Goal: Entertainment & Leisure: Consume media (video, audio)

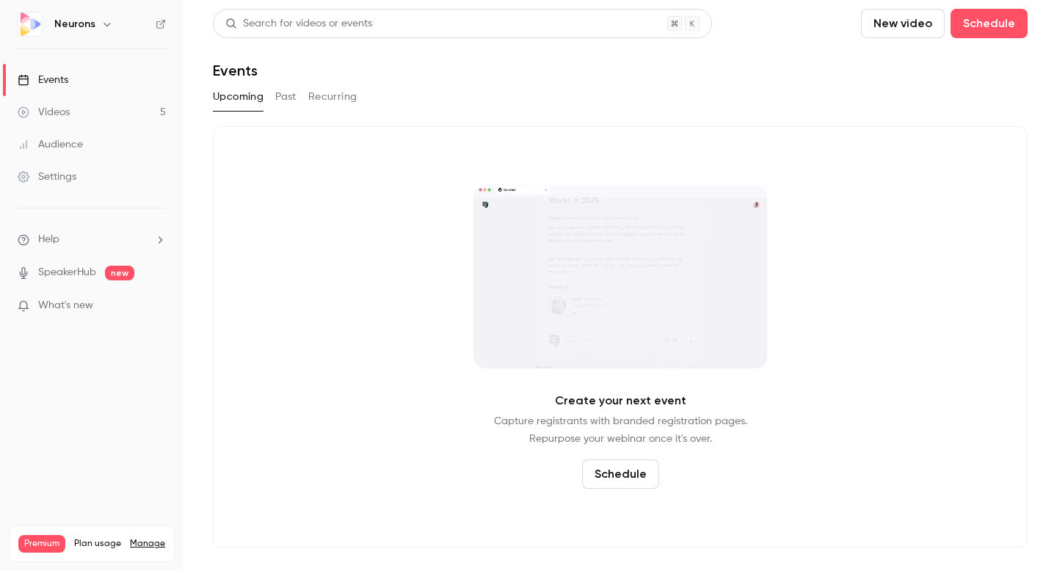
click at [84, 102] on link "Videos 5" at bounding box center [91, 112] width 183 height 32
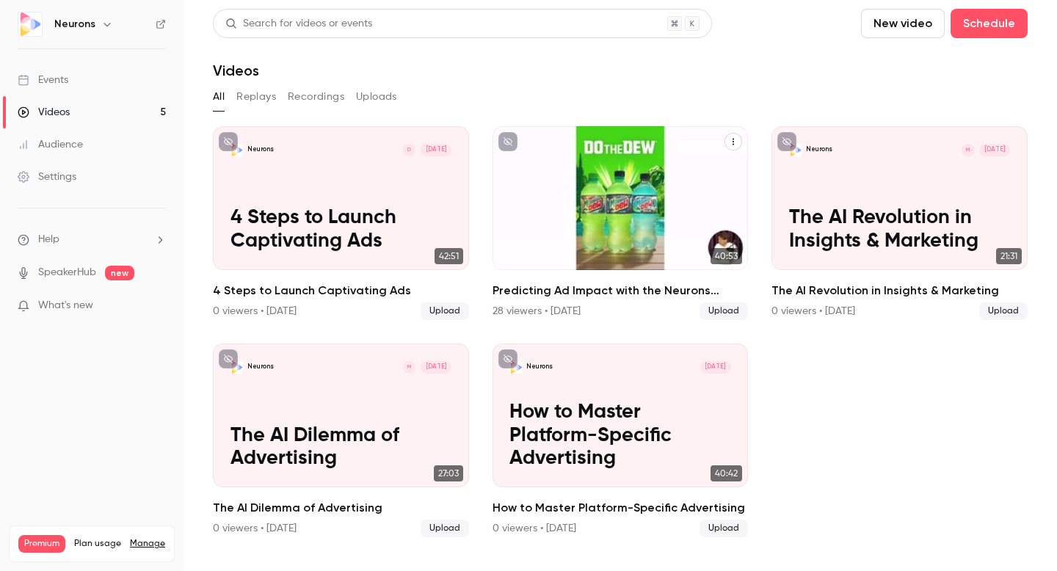
click at [600, 293] on h2 "Predicting Ad Impact with the Neurons Impact Score" at bounding box center [620, 291] width 256 height 18
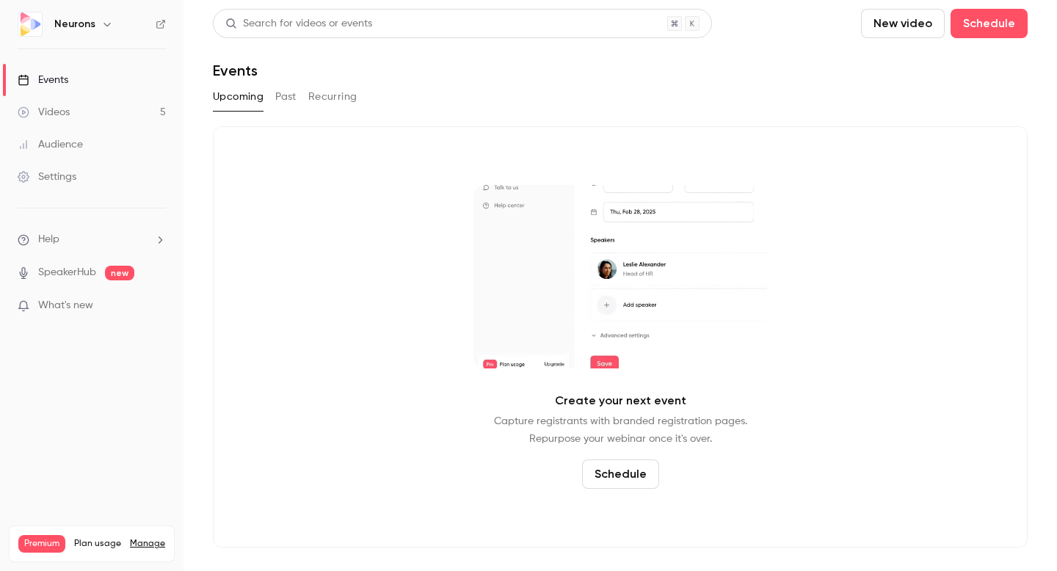
click at [280, 96] on button "Past" at bounding box center [285, 96] width 21 height 23
